Goal: Transaction & Acquisition: Purchase product/service

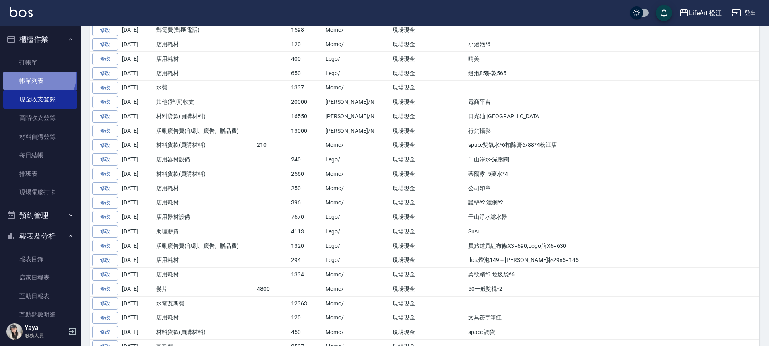
click at [35, 75] on link "帳單列表" at bounding box center [40, 81] width 74 height 19
click at [39, 58] on link "打帳單" at bounding box center [40, 62] width 74 height 19
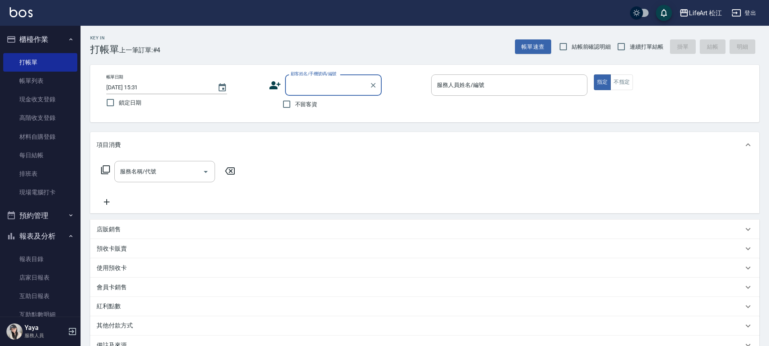
click at [281, 82] on div "顧客姓名/手機號碼/編號 顧客姓名/手機號碼/編號" at bounding box center [347, 85] width 156 height 21
click at [273, 89] on icon at bounding box center [275, 85] width 12 height 12
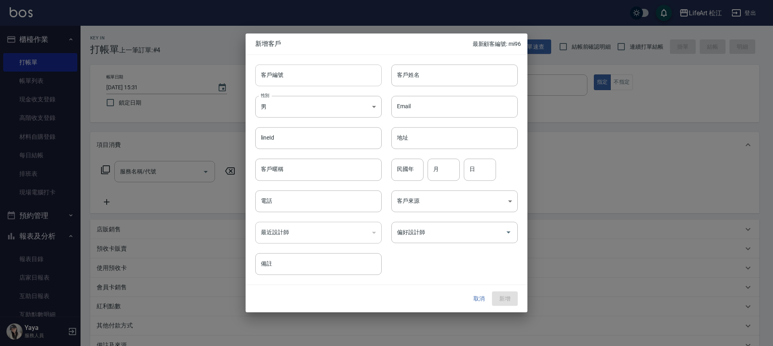
click at [333, 76] on input "客戶編號" at bounding box center [318, 75] width 126 height 22
click at [413, 75] on input "客戶姓名" at bounding box center [454, 75] width 126 height 22
type input "j"
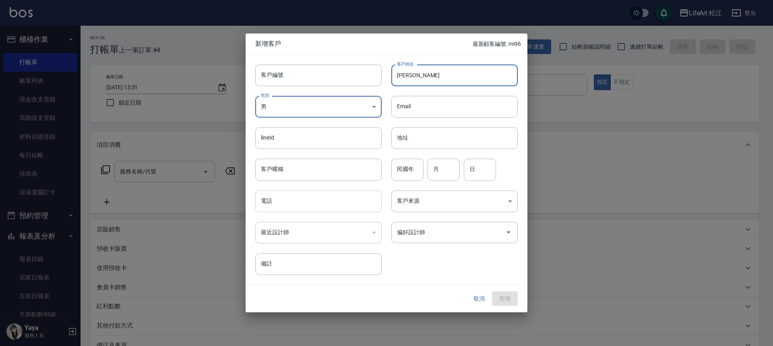
type input "[PERSON_NAME]"
click at [296, 208] on input "電話" at bounding box center [318, 201] width 126 height 22
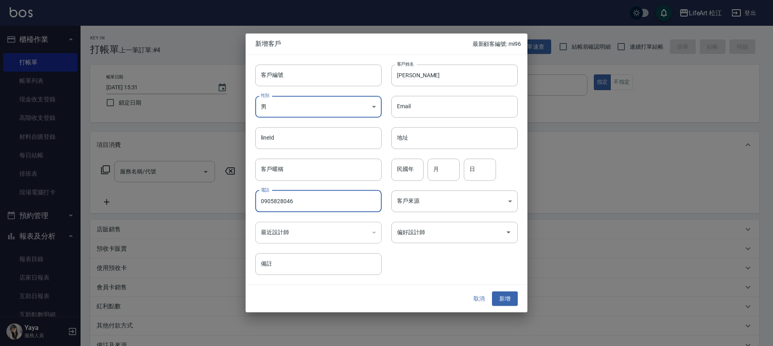
type input "0905828046"
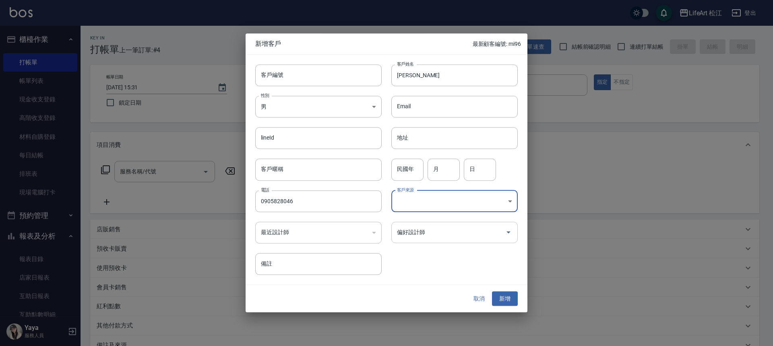
click at [446, 235] on input "偏好設計師" at bounding box center [448, 233] width 107 height 14
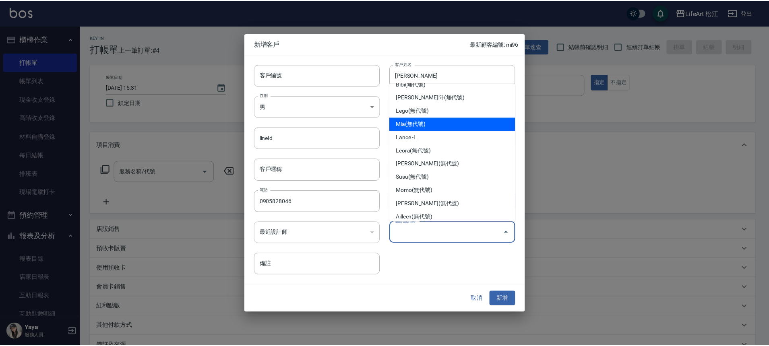
scroll to position [70, 0]
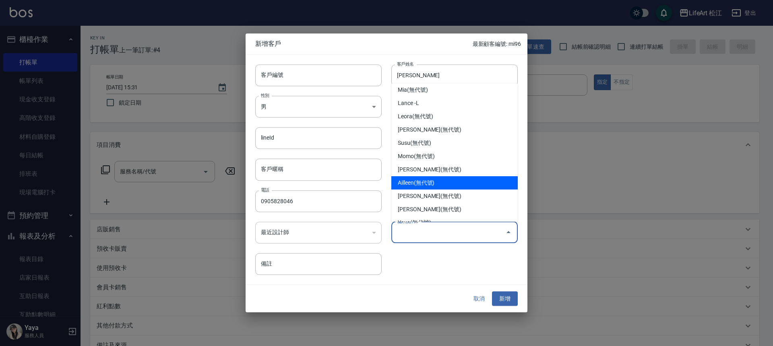
click at [430, 179] on li "Ailleen(無代號)" at bounding box center [454, 182] width 126 height 13
type input "Ailleen"
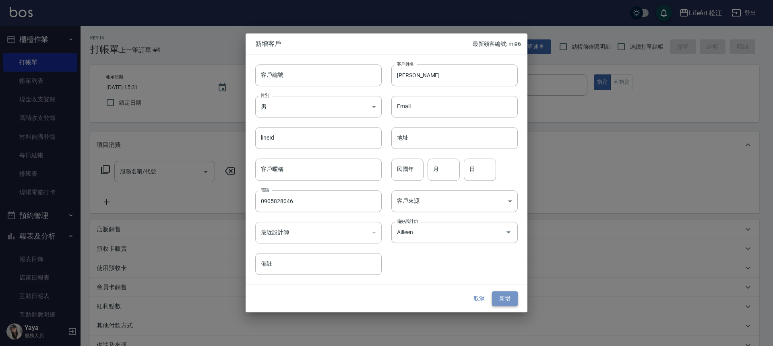
click at [499, 299] on button "新增" at bounding box center [505, 299] width 26 height 15
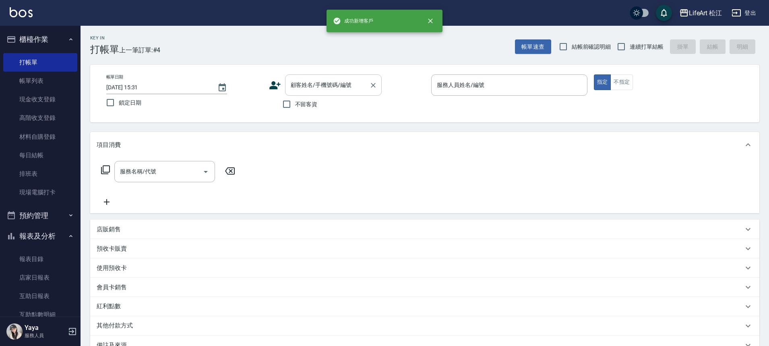
click at [318, 78] on div "顧客姓名/手機號碼/編號 顧客姓名/手機號碼/編號" at bounding box center [333, 85] width 97 height 21
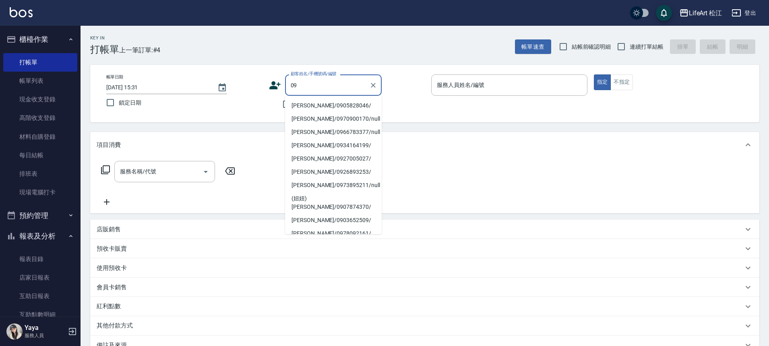
click at [315, 105] on li "[PERSON_NAME]/0905828046/" at bounding box center [333, 105] width 97 height 13
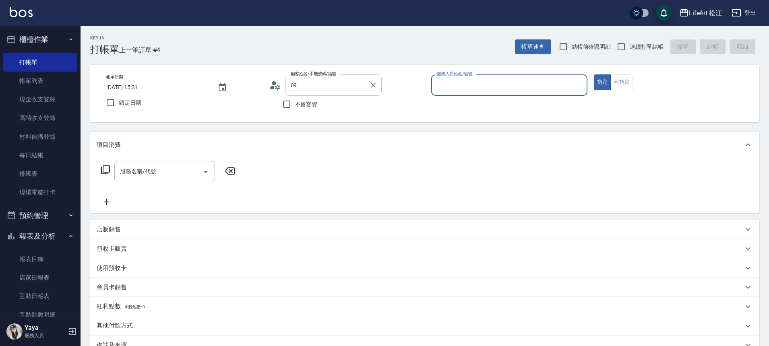
type input "[PERSON_NAME]/0905828046/"
type input "Ailleen(無代號)"
click at [169, 163] on div "服務名稱/代號" at bounding box center [164, 171] width 101 height 21
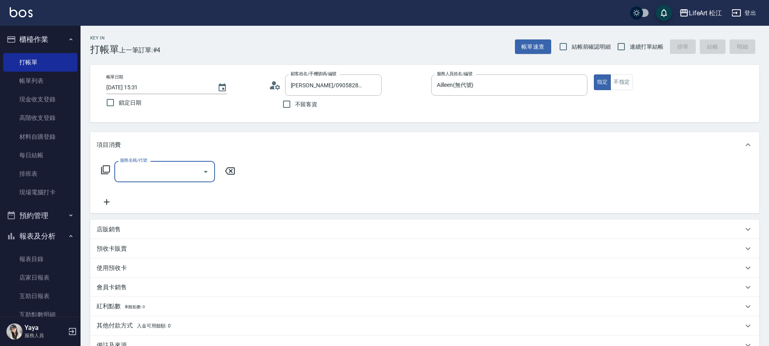
click at [170, 160] on div "服務名稱/代號 服務名稱/代號" at bounding box center [424, 186] width 669 height 56
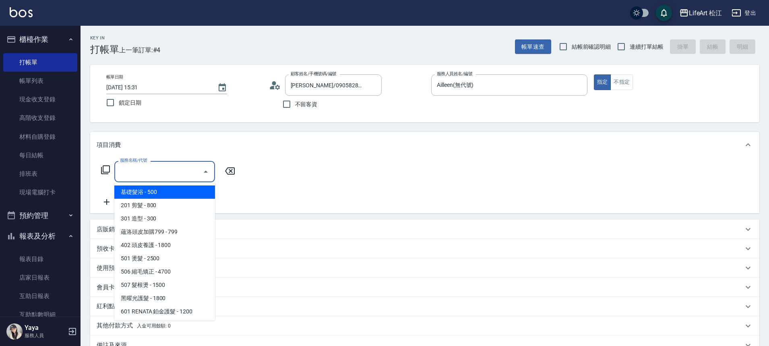
click at [161, 170] on input "服務名稱/代號" at bounding box center [158, 172] width 81 height 14
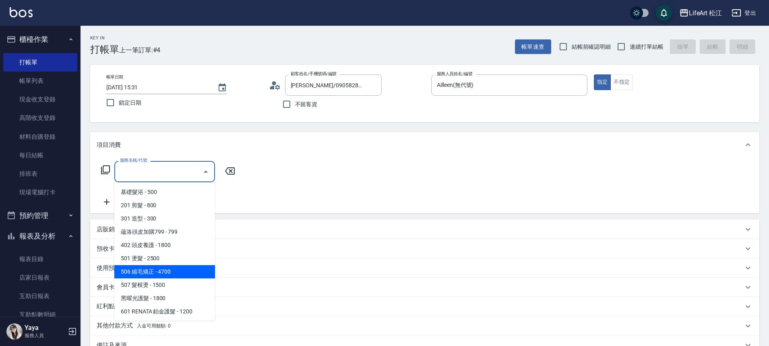
click at [166, 272] on span "506 縮毛矯正 - 4700" at bounding box center [164, 271] width 101 height 13
type input "506 縮毛矯正 (506)"
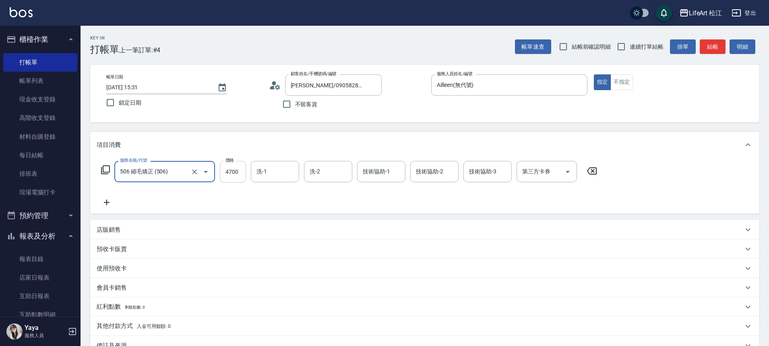
click at [237, 163] on input "4700" at bounding box center [233, 172] width 26 height 22
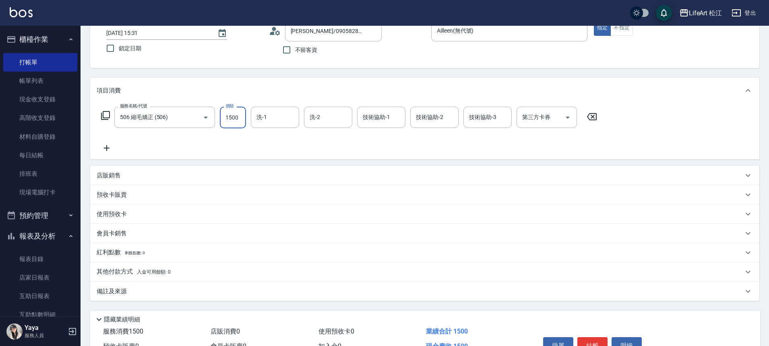
scroll to position [100, 0]
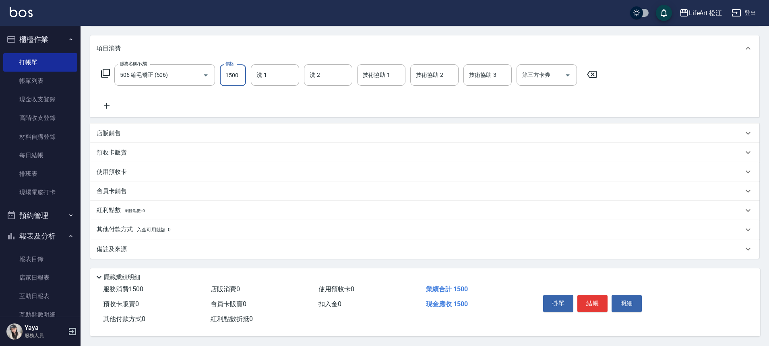
type input "1500"
click at [150, 256] on div "Key In 打帳單 上一筆訂單:#4 帳單速查 結帳前確認明細 連續打單結帳 掛單 結帳 明細 帳單日期 [DATE] 15:31 鎖定日期 顧客姓名/手機…" at bounding box center [425, 137] width 689 height 417
click at [152, 227] on span "入金可用餘額: 0" at bounding box center [154, 230] width 34 height 6
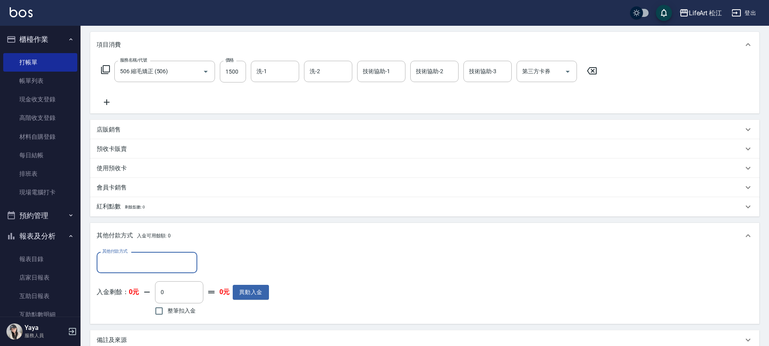
scroll to position [0, 0]
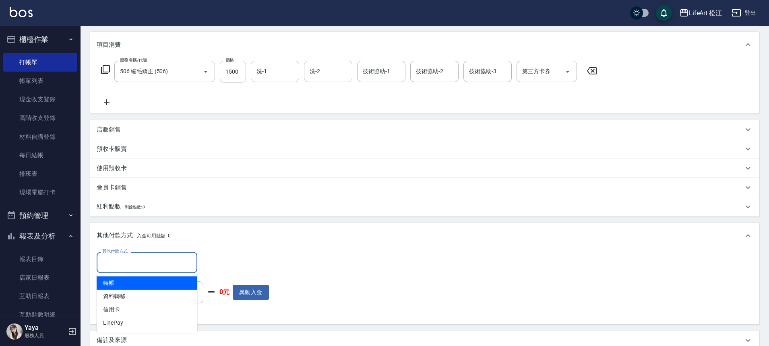
click at [132, 256] on input "其他付款方式" at bounding box center [146, 263] width 93 height 14
click at [134, 282] on span "轉帳" at bounding box center [147, 283] width 101 height 13
type input "轉帳"
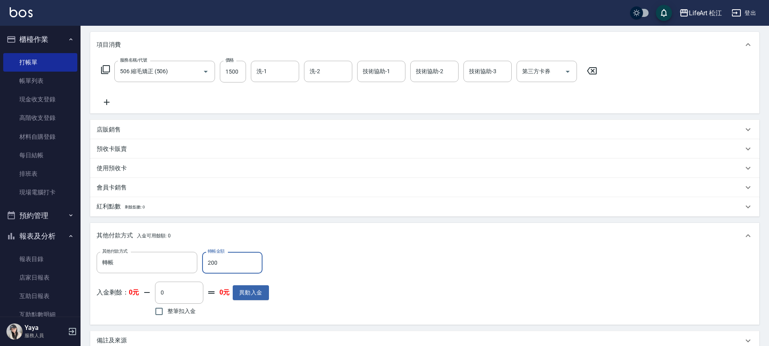
scroll to position [196, 0]
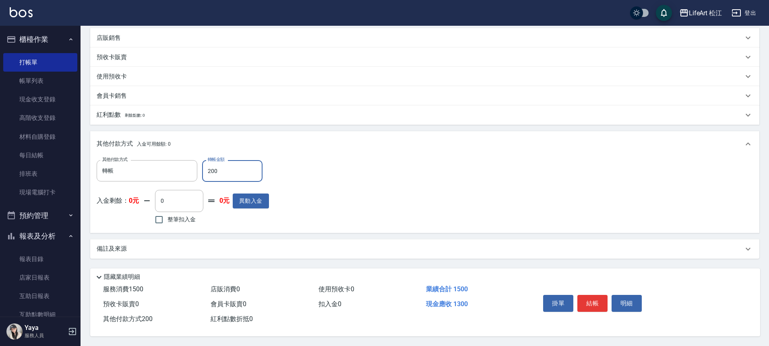
type input "200"
click at [222, 245] on div "備註及來源" at bounding box center [420, 249] width 647 height 8
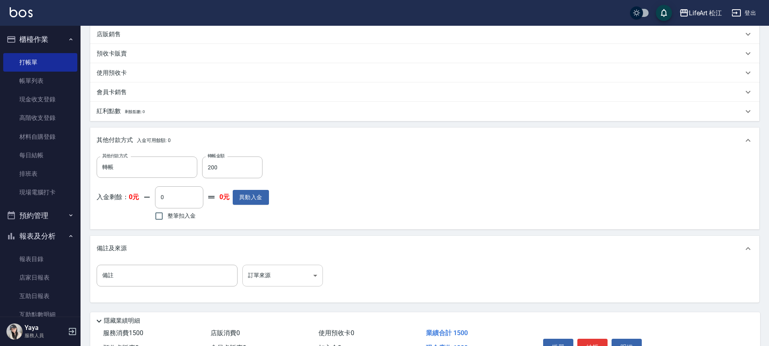
click at [303, 278] on body "LifeArt 松江 登出 櫃檯作業 打帳單 帳單列表 現金收支登錄 高階收支登錄 材料自購登錄 每日結帳 排班表 現場電腦打卡 預約管理 預約管理 單日預約…" at bounding box center [384, 97] width 769 height 586
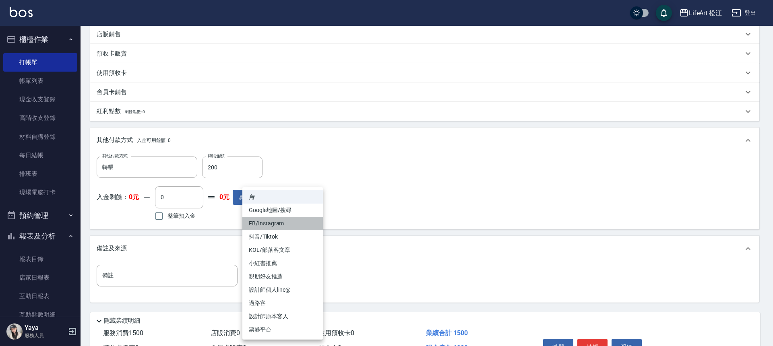
click at [281, 226] on li "FB/Instagram" at bounding box center [282, 223] width 81 height 13
type input "FB/Instagram"
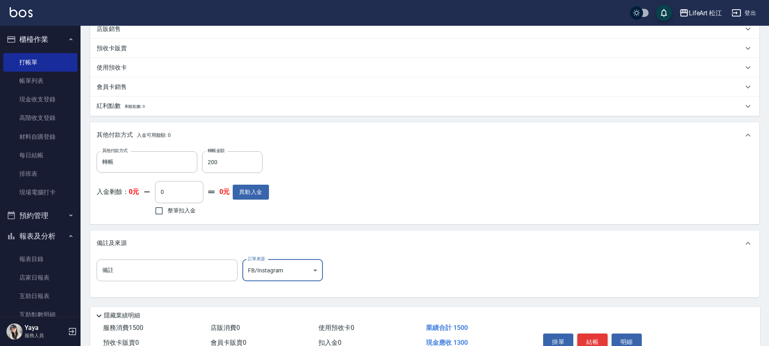
scroll to position [243, 0]
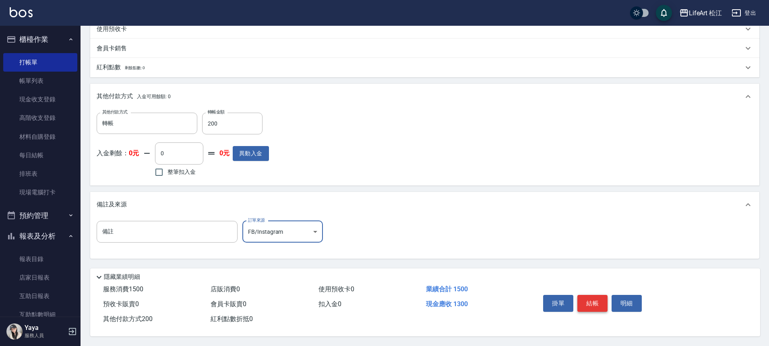
click at [597, 306] on button "結帳" at bounding box center [592, 303] width 30 height 17
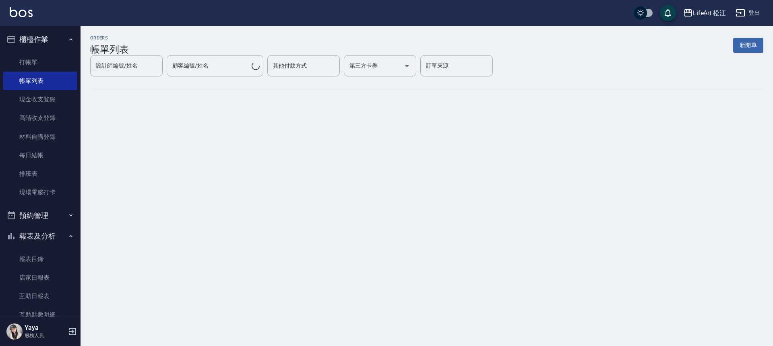
click at [23, 241] on button "報表及分析" at bounding box center [40, 236] width 74 height 21
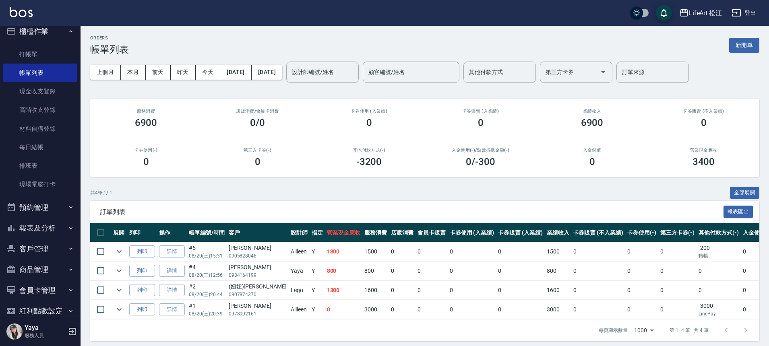
scroll to position [14, 0]
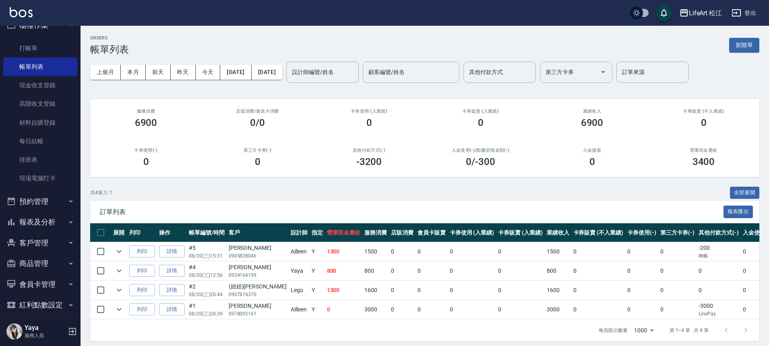
click at [29, 229] on button "報表及分析" at bounding box center [40, 222] width 74 height 21
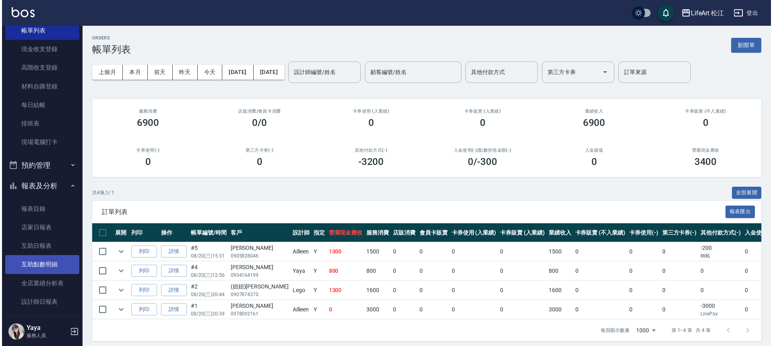
scroll to position [85, 0]
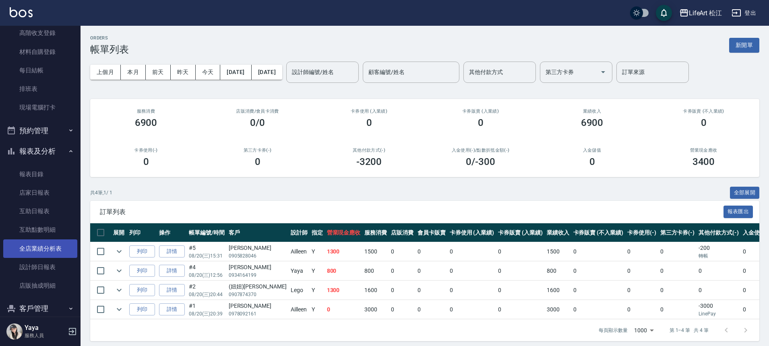
click at [35, 248] on link "全店業績分析表" at bounding box center [40, 249] width 74 height 19
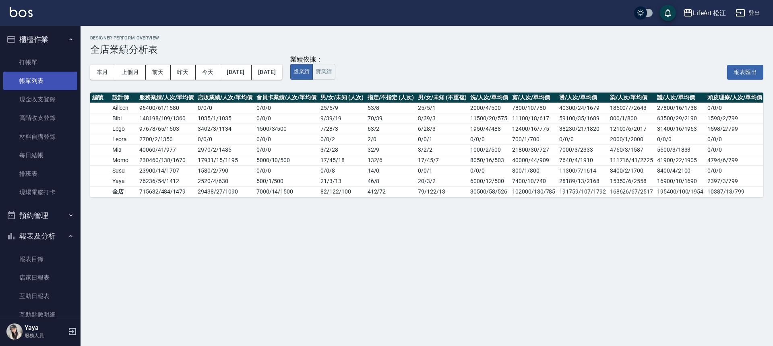
click at [29, 78] on link "帳單列表" at bounding box center [40, 81] width 74 height 19
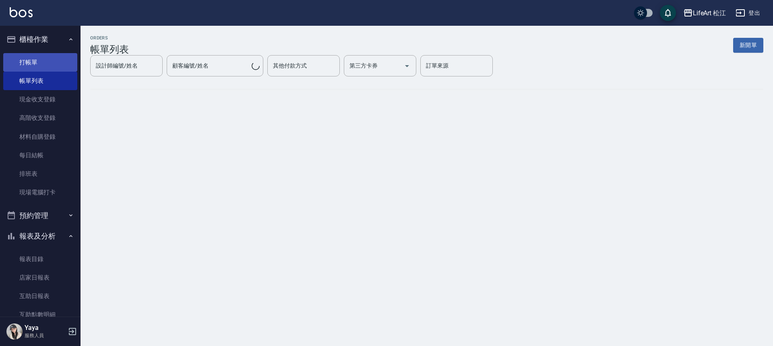
click at [33, 62] on link "打帳單" at bounding box center [40, 62] width 74 height 19
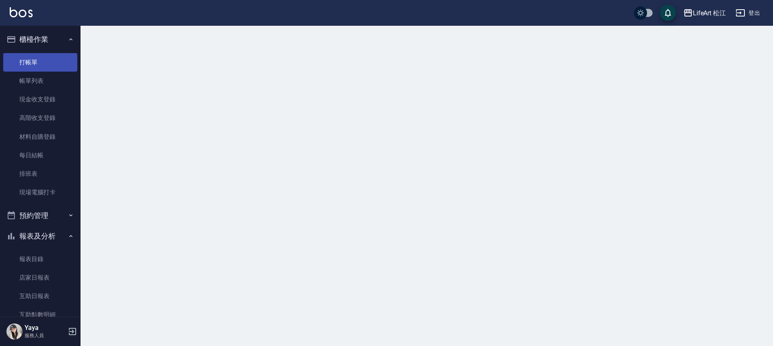
click at [33, 62] on link "打帳單" at bounding box center [40, 62] width 74 height 19
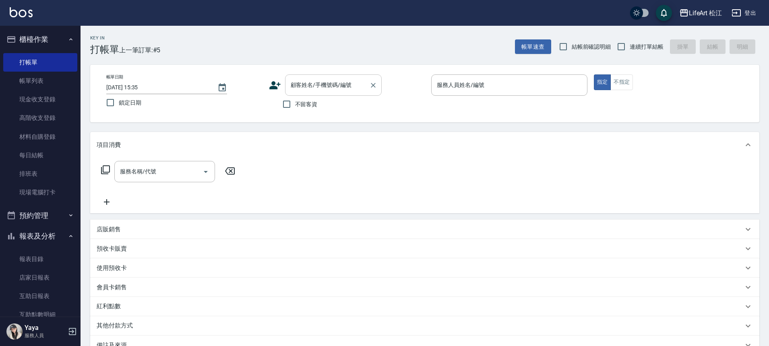
click at [313, 92] on input "顧客姓名/手機號碼/編號" at bounding box center [327, 85] width 77 height 14
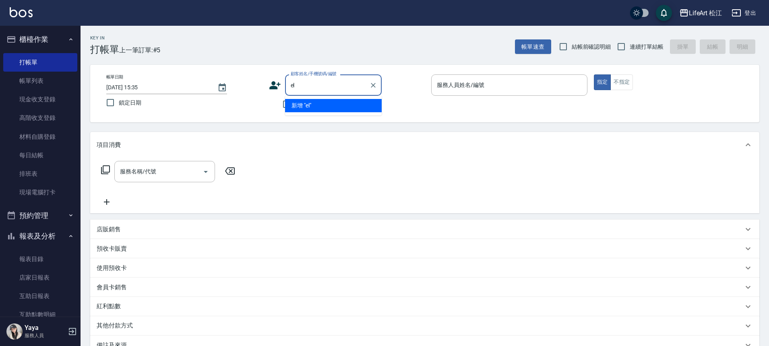
type input "e"
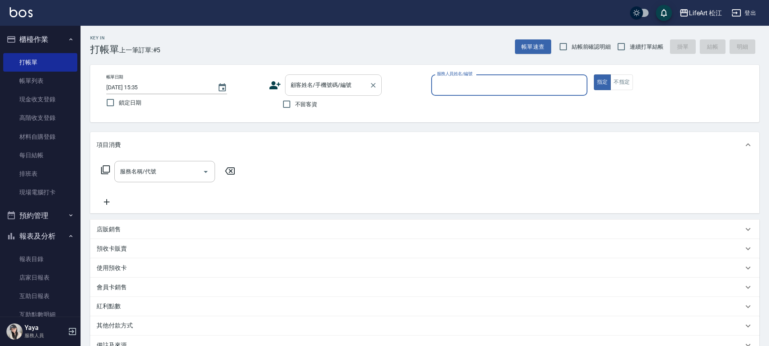
type button "true"
type button "false"
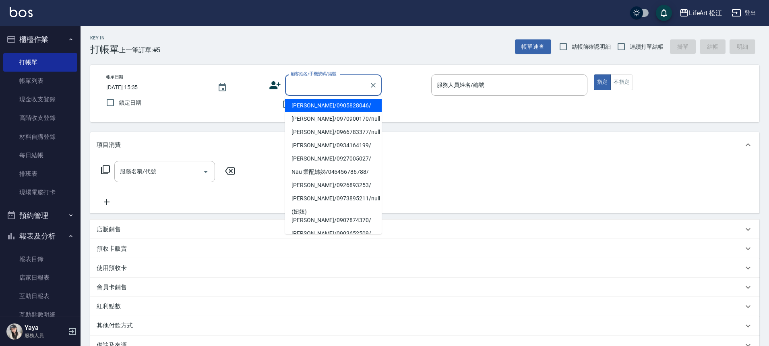
click at [308, 82] on input "顧客姓名/手機號碼/編號" at bounding box center [327, 85] width 77 height 14
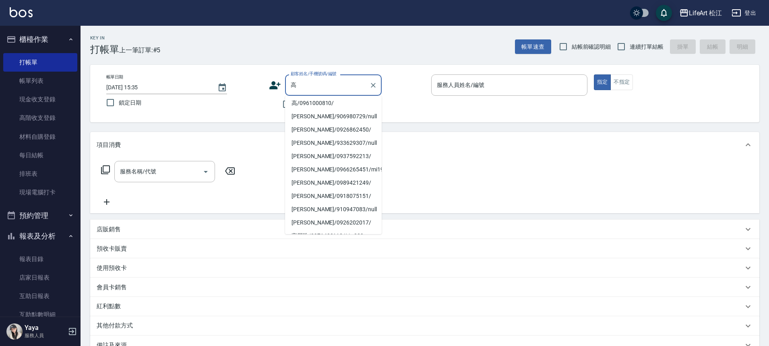
scroll to position [147, 0]
type input "高"
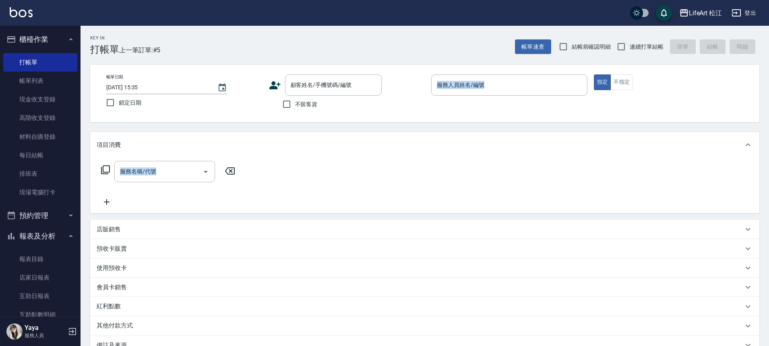
drag, startPoint x: 387, startPoint y: 180, endPoint x: 391, endPoint y: 118, distance: 63.0
click at [391, 118] on div "Key In 打帳單 上一筆訂單:#5 帳單速查 結帳前確認明細 連續打單結帳 掛單 結帳 明細 帳單日期 [DATE] 15:35 鎖定日期 顧客姓名/手機…" at bounding box center [425, 234] width 689 height 417
click at [356, 80] on input "顧客姓名/手機號碼/編號" at bounding box center [327, 85] width 77 height 14
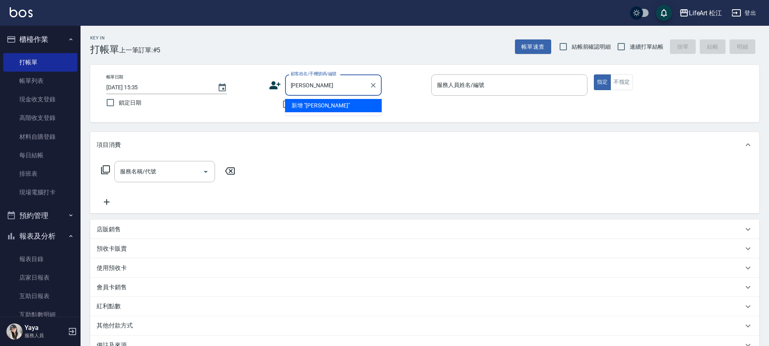
type input "[PERSON_NAME]"
click at [414, 114] on div "帳單日期 [DATE] 15:35 鎖定日期 顧客姓名/手機號碼/編號 顧客姓名/手機號碼/編號 不留客資 服務人員姓名/編號 服務人員姓名/編號 指定 不指定" at bounding box center [424, 94] width 669 height 58
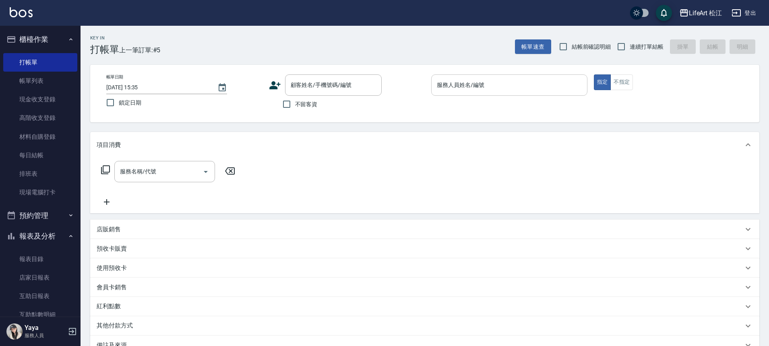
click at [564, 85] on input "服務人員姓名/編號" at bounding box center [509, 85] width 149 height 14
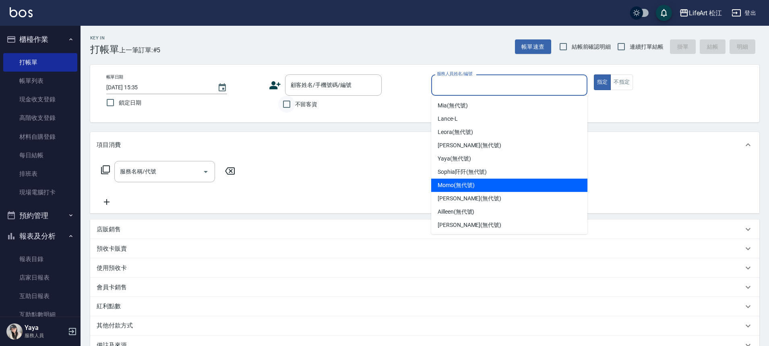
click at [290, 107] on input "不留客資" at bounding box center [286, 104] width 17 height 17
checkbox input "true"
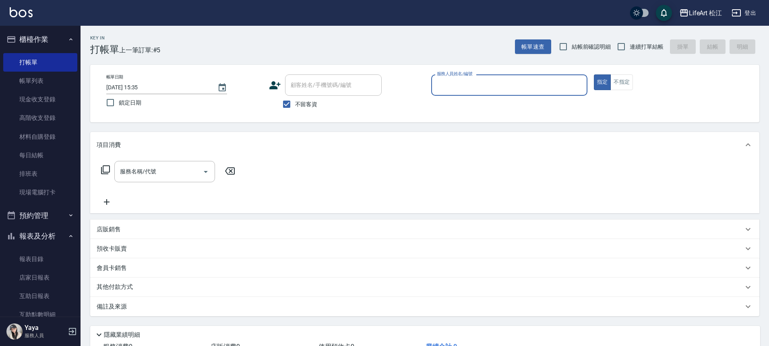
click at [570, 85] on input "服務人員姓名/編號" at bounding box center [509, 85] width 149 height 14
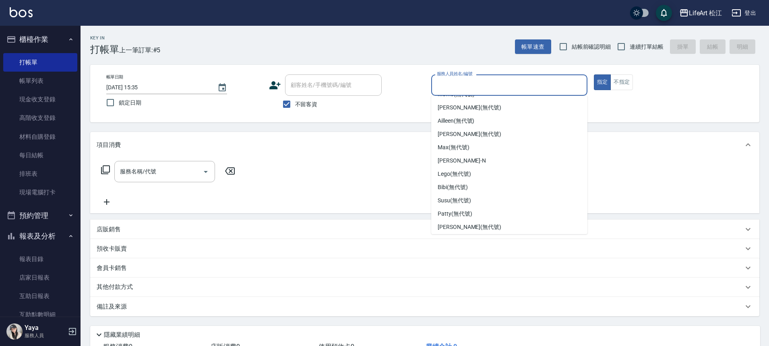
scroll to position [94, 0]
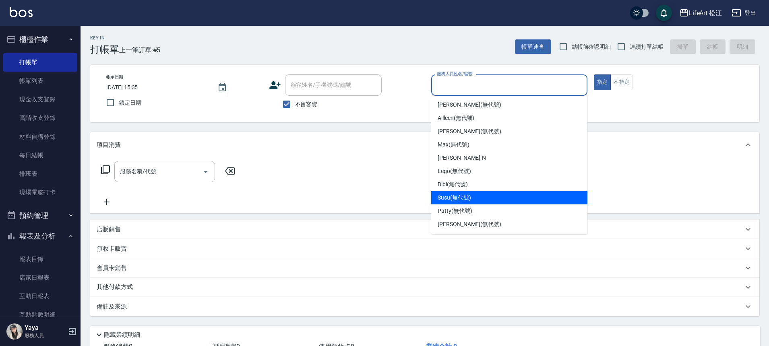
click at [569, 196] on div "Susu (無代號)" at bounding box center [509, 197] width 156 height 13
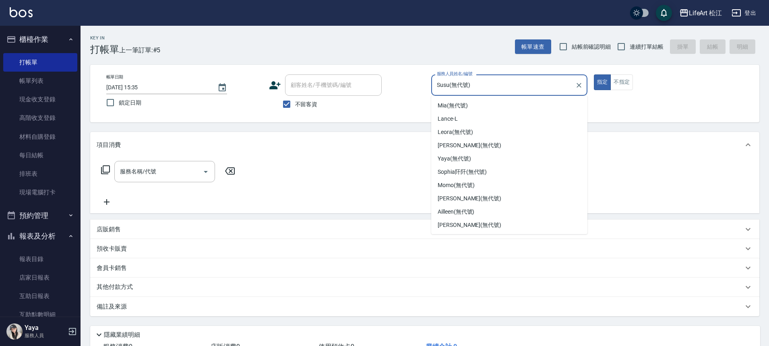
click at [482, 84] on input "Susu(無代號)" at bounding box center [503, 85] width 137 height 14
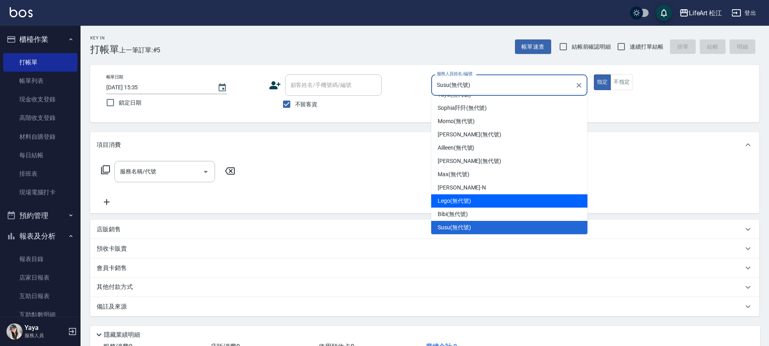
click at [453, 199] on span "Lego (無代號)" at bounding box center [454, 201] width 33 height 8
type input "Lego(無代號)"
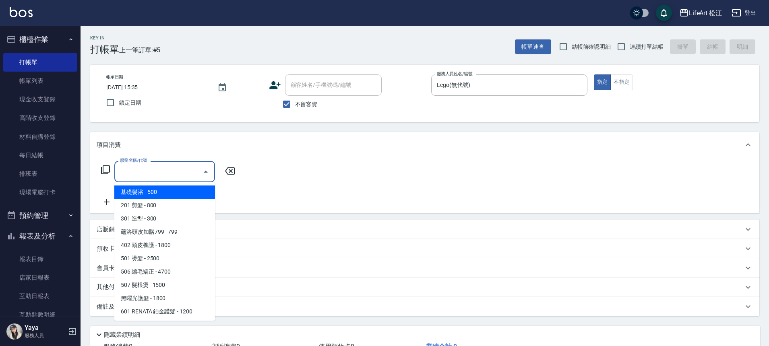
click at [186, 174] on input "服務名稱/代號" at bounding box center [158, 172] width 81 height 14
click at [181, 195] on span "基礎髮浴 - 500" at bounding box center [164, 192] width 101 height 13
type input "基礎髮浴 (101)"
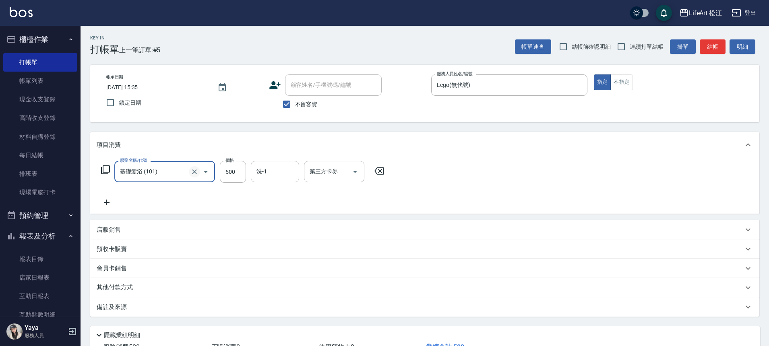
click at [189, 172] on button "Clear" at bounding box center [194, 171] width 11 height 11
click at [206, 176] on icon "Open" at bounding box center [206, 172] width 10 height 10
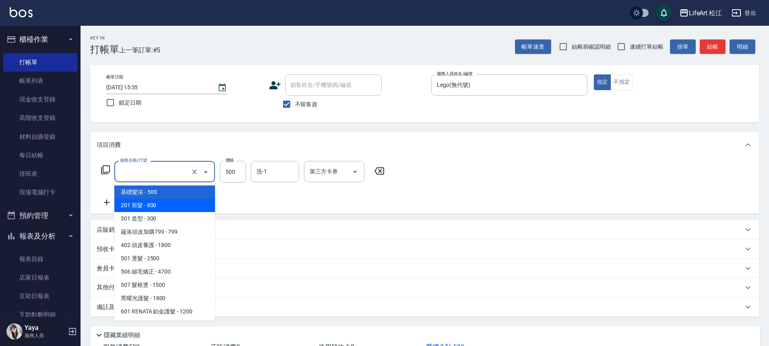
click at [182, 207] on span "201 剪髮 - 800" at bounding box center [164, 205] width 101 height 13
type input "201 剪髮(201)"
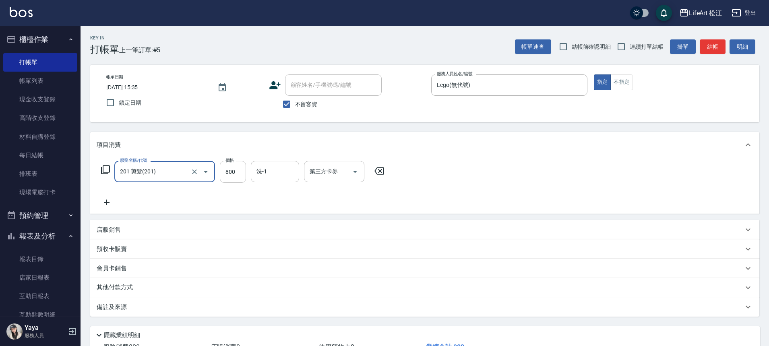
click at [241, 171] on input "800" at bounding box center [233, 172] width 26 height 22
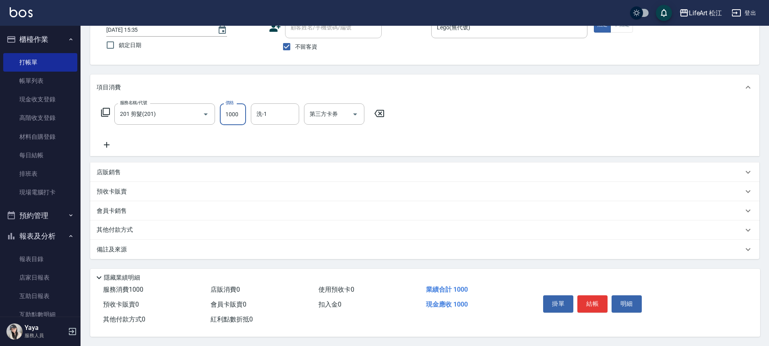
scroll to position [62, 0]
type input "1000"
click at [105, 250] on p "備註及來源" at bounding box center [112, 249] width 30 height 8
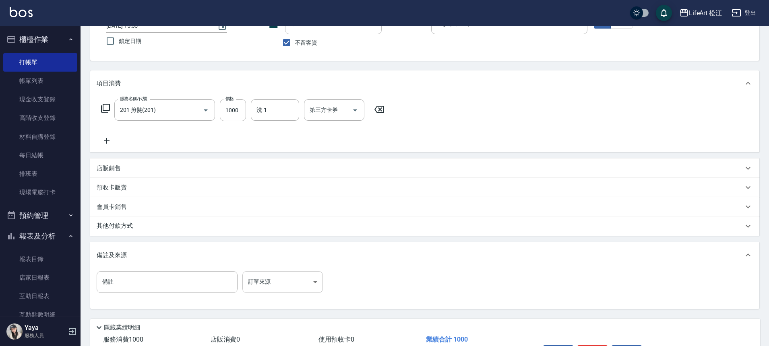
click at [258, 281] on body "LifeArt 松江 登出 櫃檯作業 打帳單 帳單列表 現金收支登錄 高階收支登錄 材料自購登錄 每日結帳 排班表 現場電腦打卡 預約管理 預約管理 單日預約…" at bounding box center [384, 167] width 769 height 458
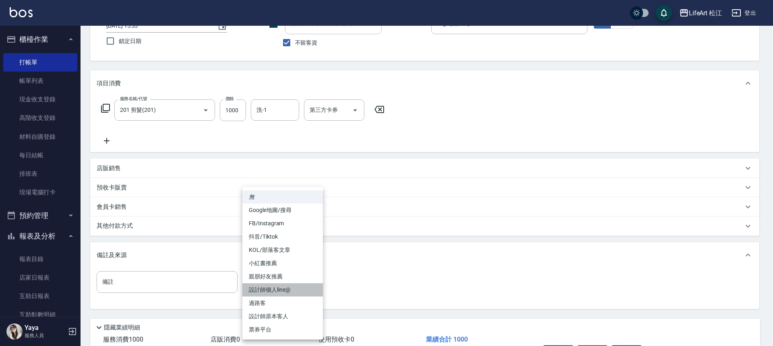
click at [284, 294] on li "設計師個人line@" at bounding box center [282, 290] width 81 height 13
type input "設計師個人line@"
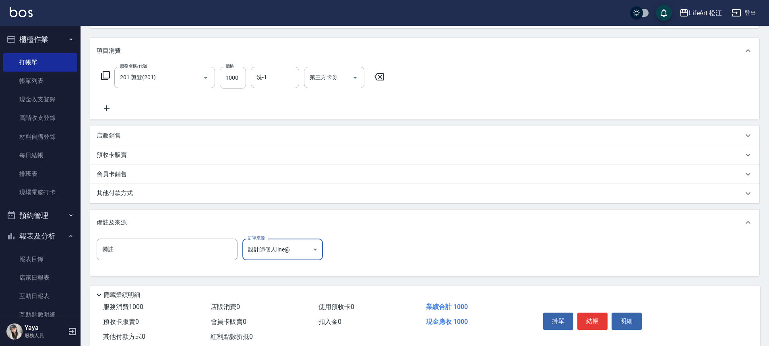
scroll to position [97, 0]
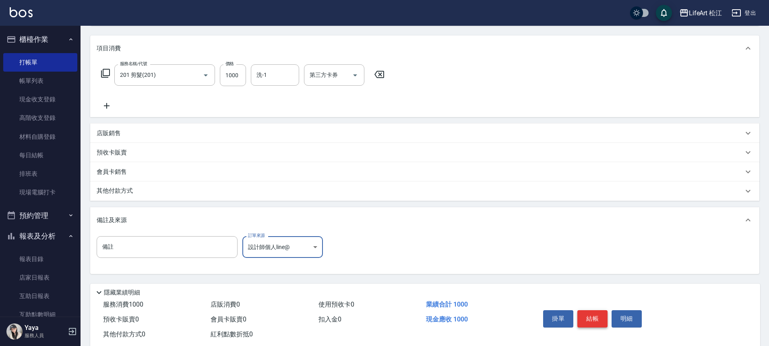
click at [595, 323] on button "結帳" at bounding box center [592, 318] width 30 height 17
